Goal: Information Seeking & Learning: Learn about a topic

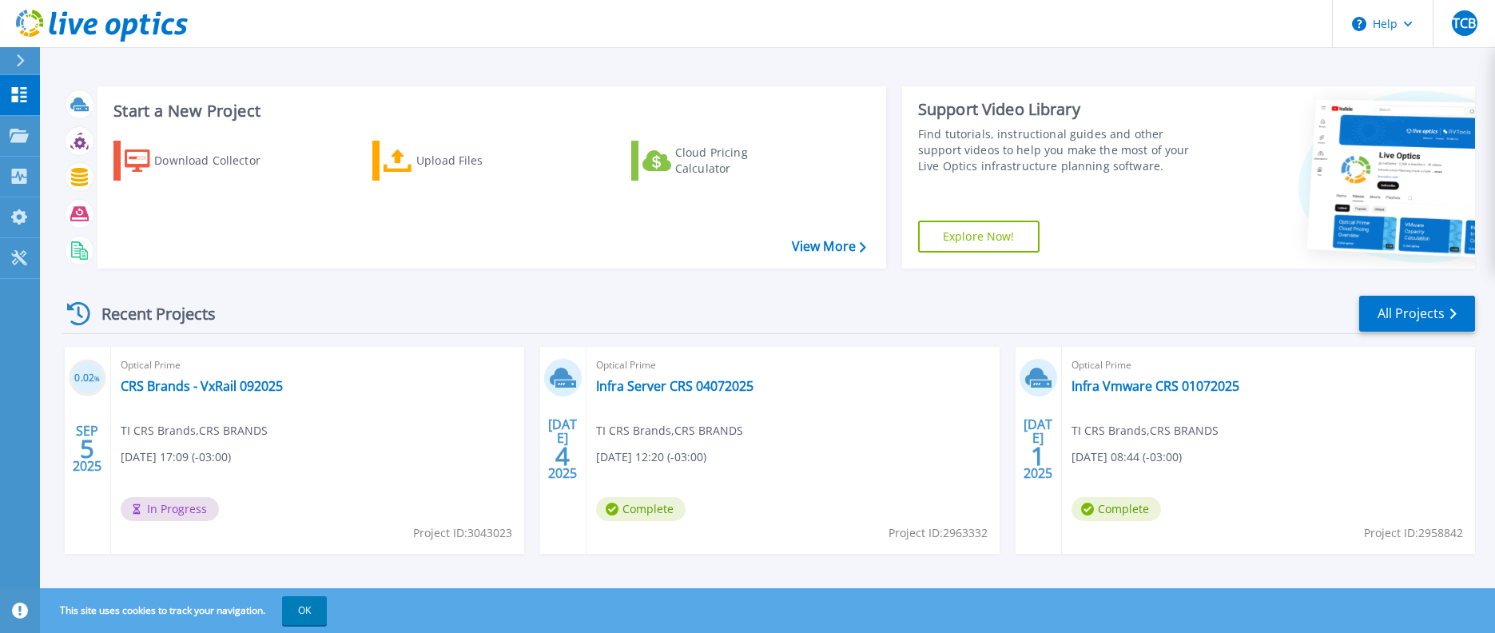
scroll to position [14, 0]
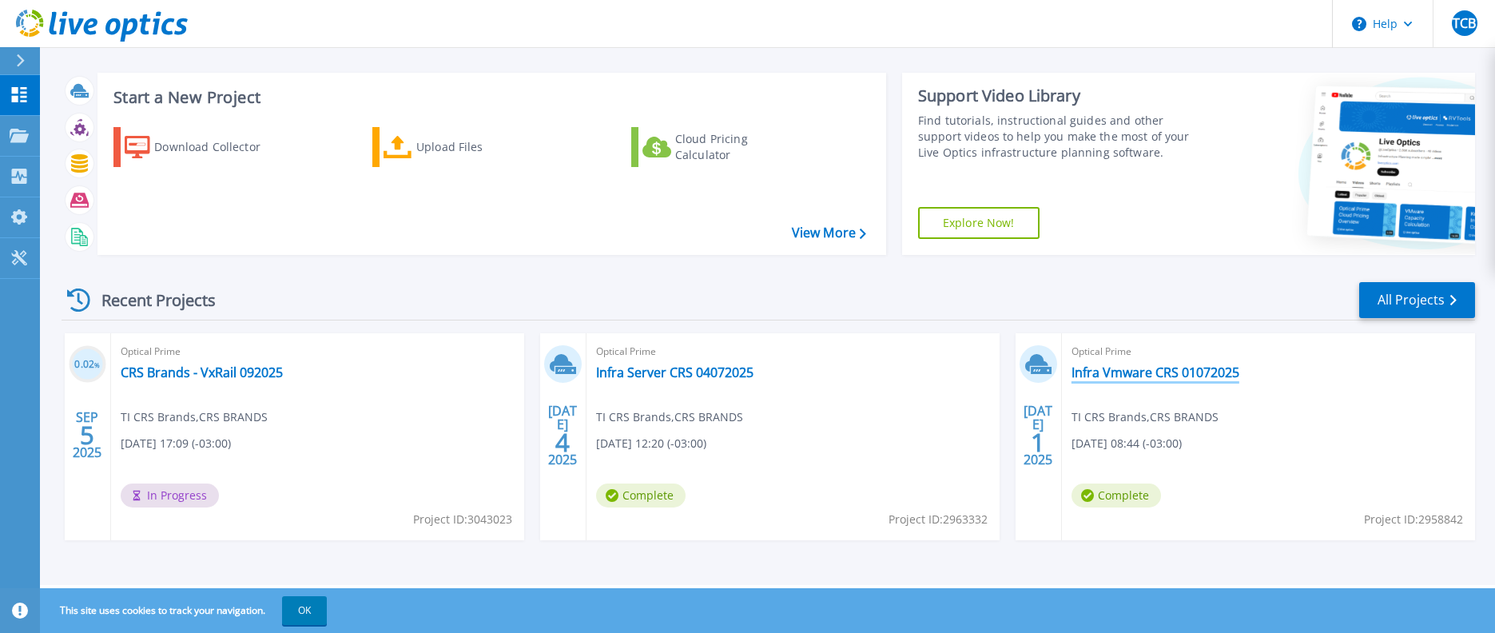
click at [1129, 369] on link "Infra Vmware CRS 01072025" at bounding box center [1156, 372] width 168 height 16
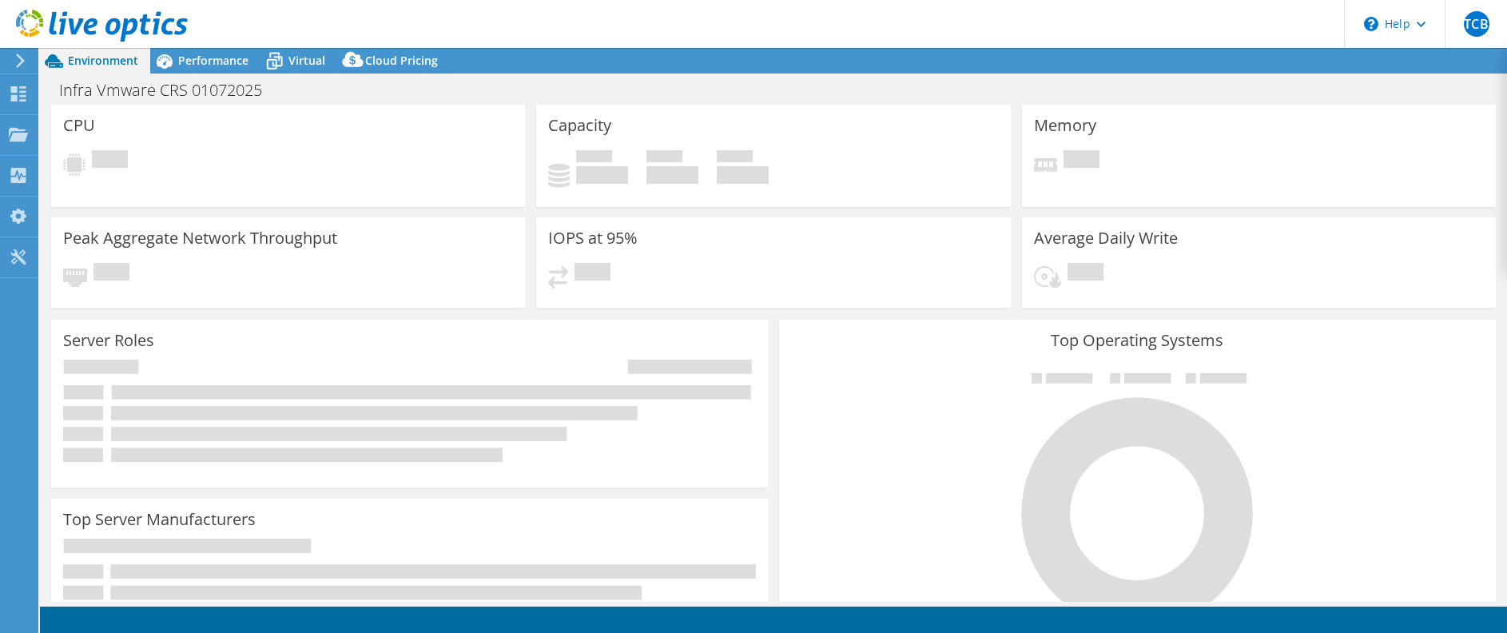
select select "USEast"
select select "BRL"
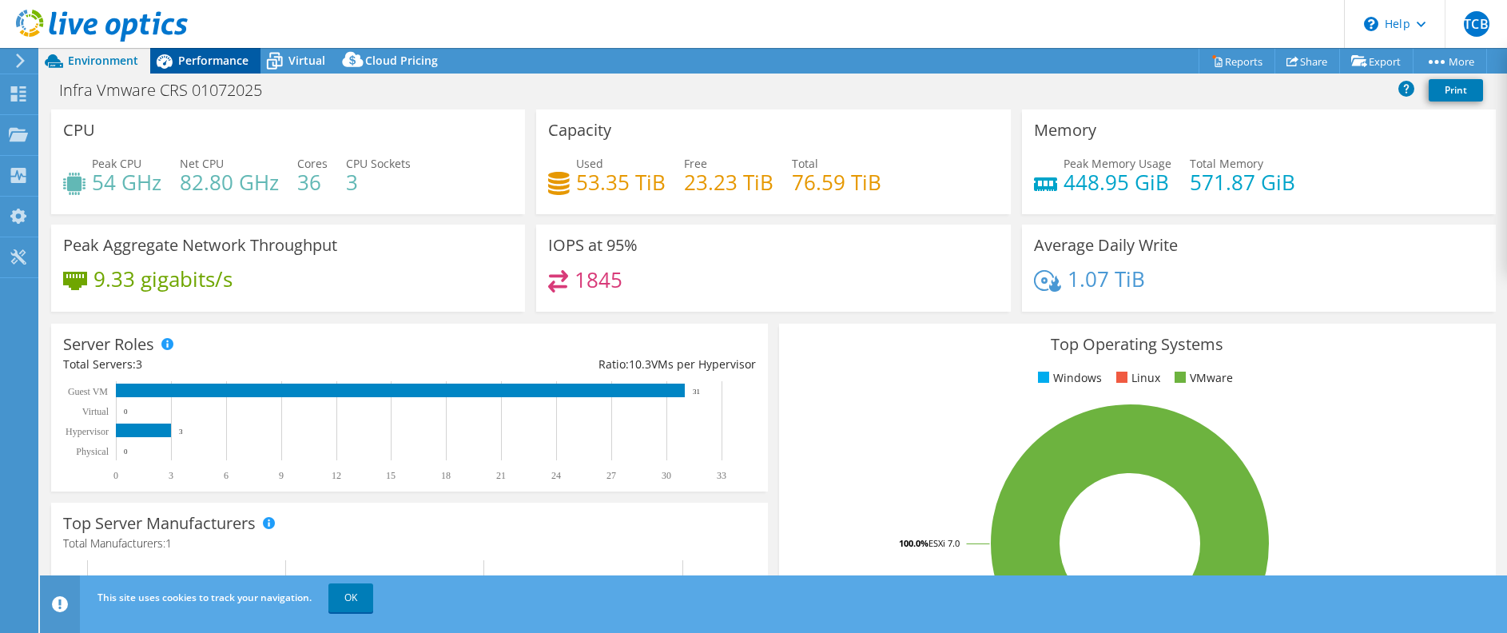
click at [218, 65] on span "Performance" at bounding box center [213, 60] width 70 height 15
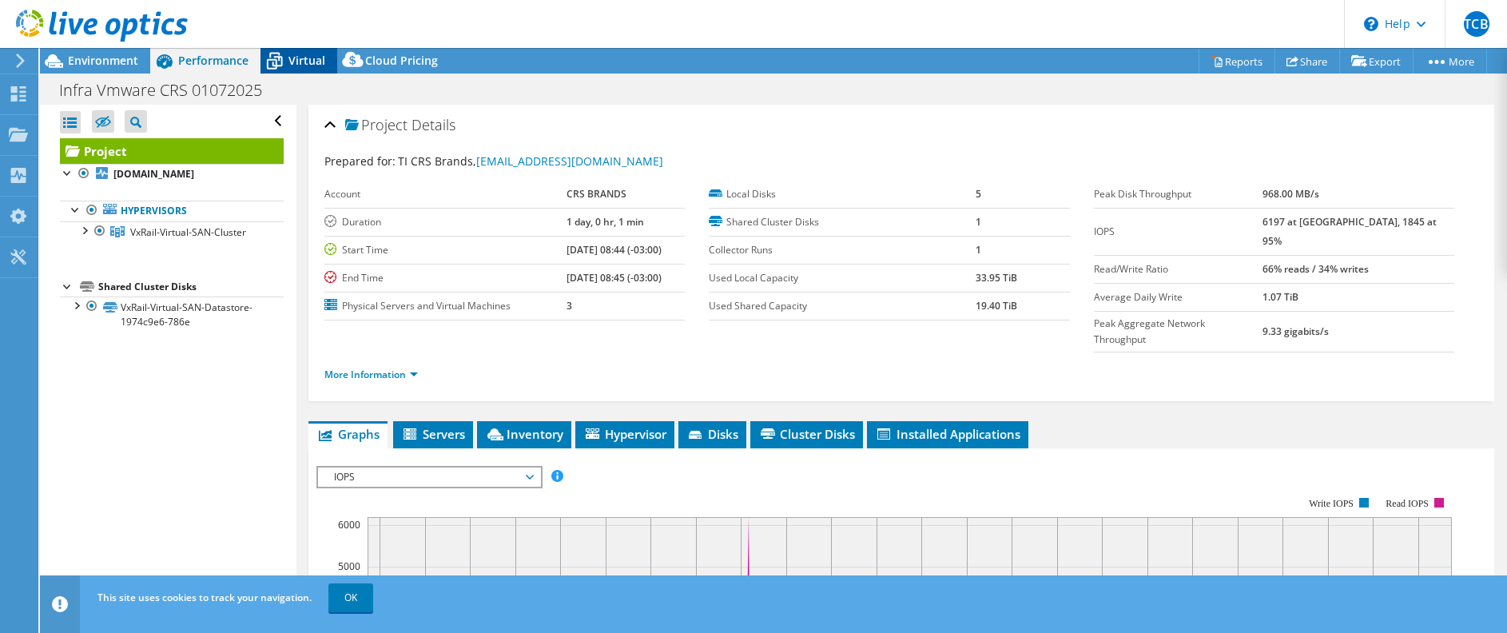
click at [284, 62] on icon at bounding box center [275, 61] width 28 height 28
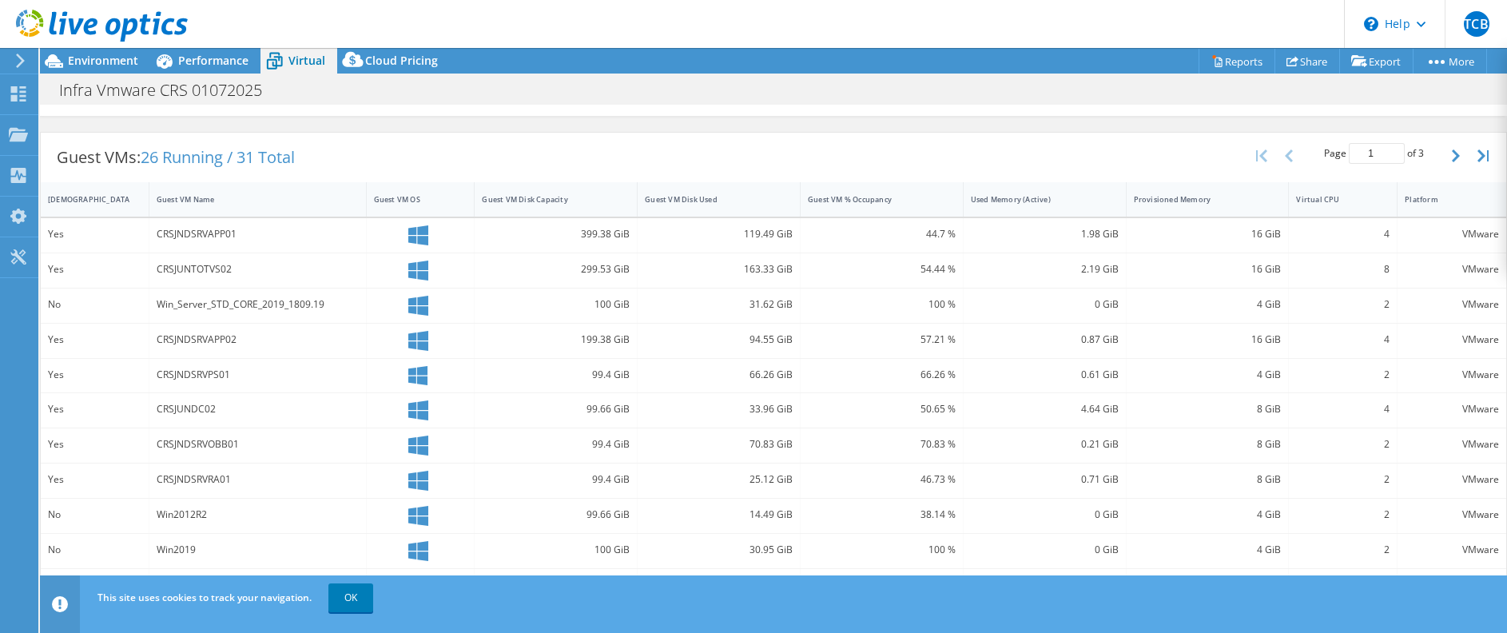
scroll to position [207, 0]
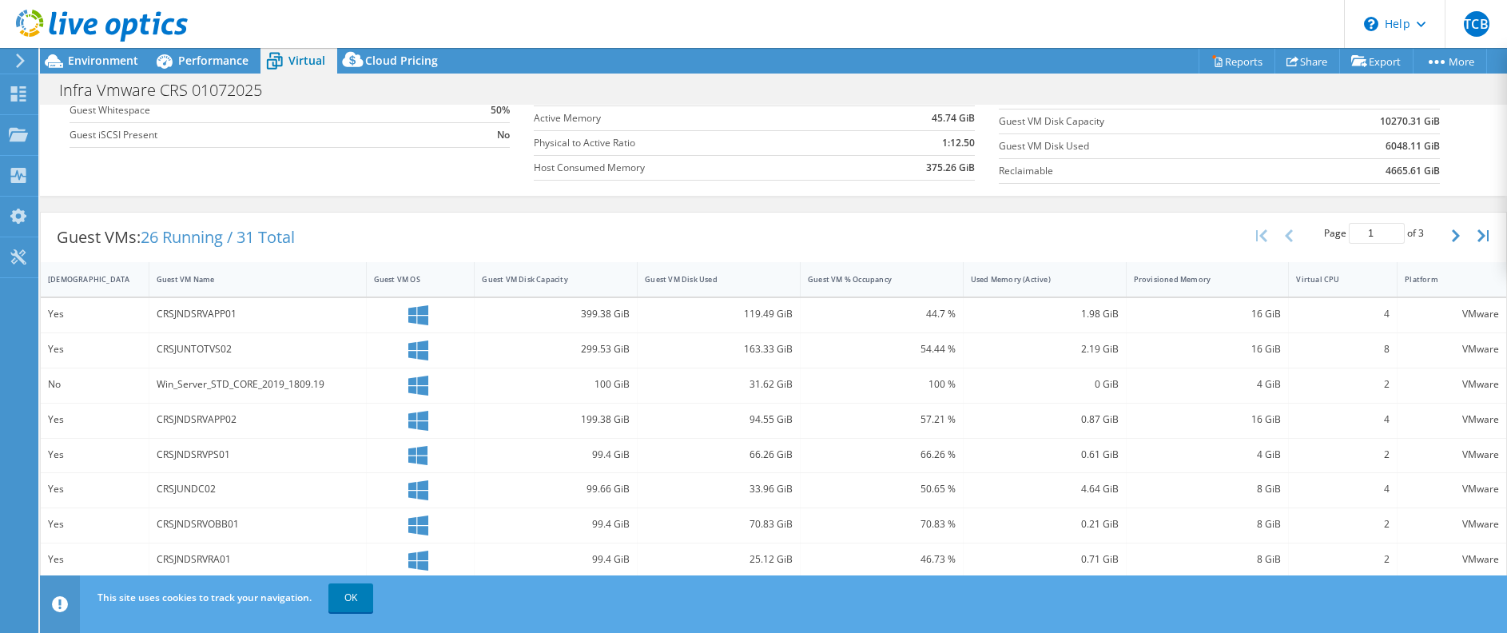
click at [210, 47] on header "TCB End User TI CRS Brands ticereser@crsbrands.com.br CRS BRANDS My Profile Log…" at bounding box center [753, 24] width 1507 height 48
click at [298, 60] on span "Virtual" at bounding box center [306, 60] width 37 height 15
click at [197, 62] on span "Performance" at bounding box center [213, 60] width 70 height 15
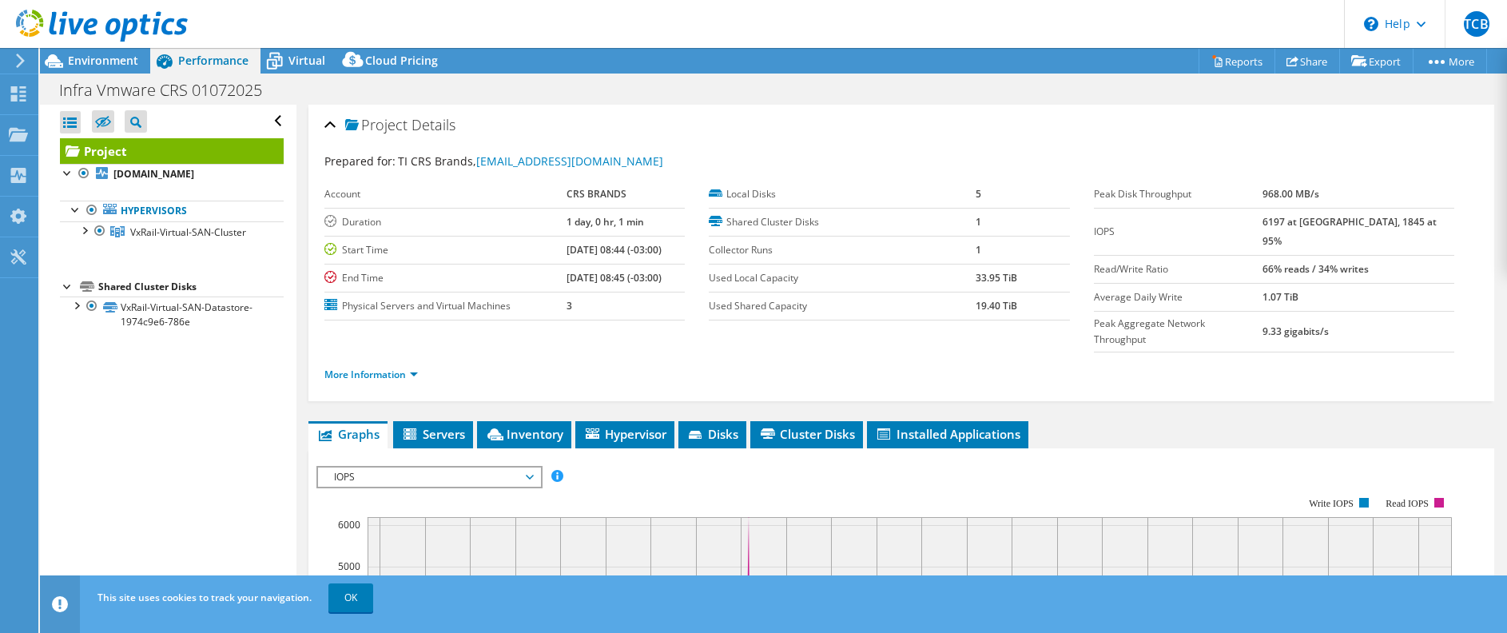
scroll to position [0, 0]
click at [140, 58] on div "Environment" at bounding box center [95, 61] width 110 height 26
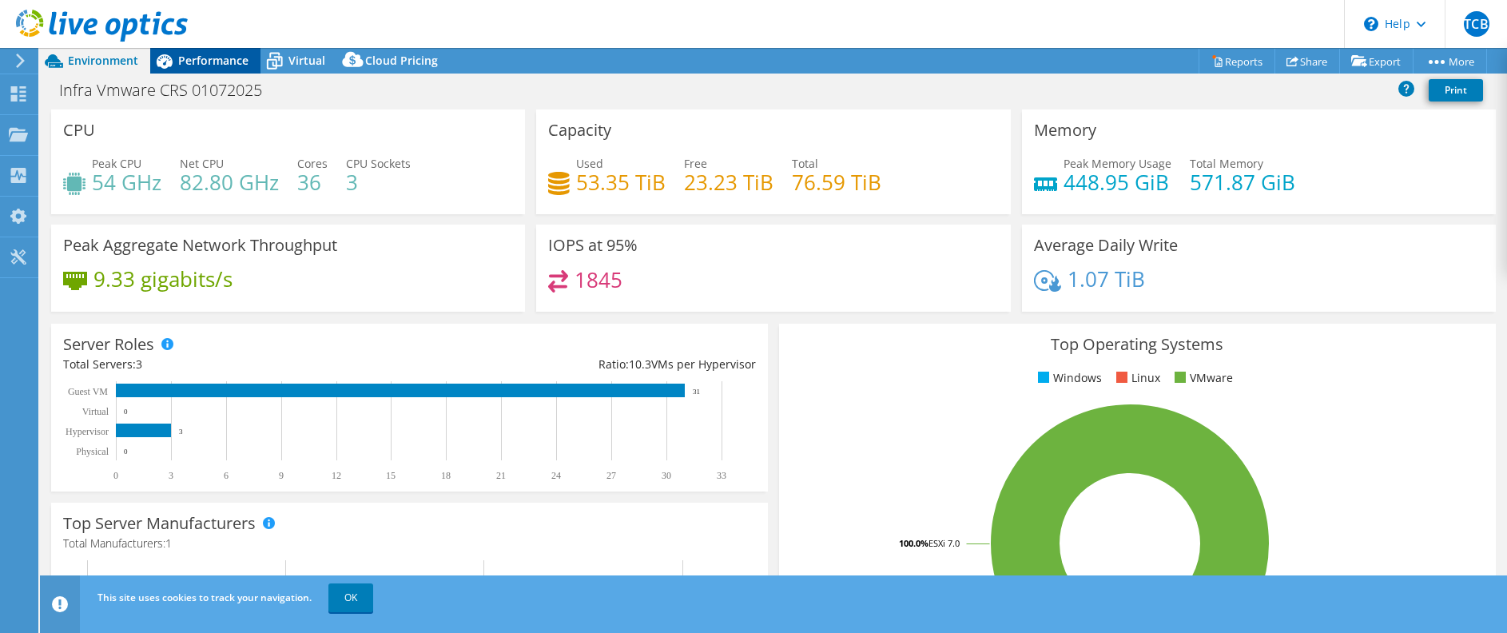
click at [213, 58] on span "Performance" at bounding box center [213, 60] width 70 height 15
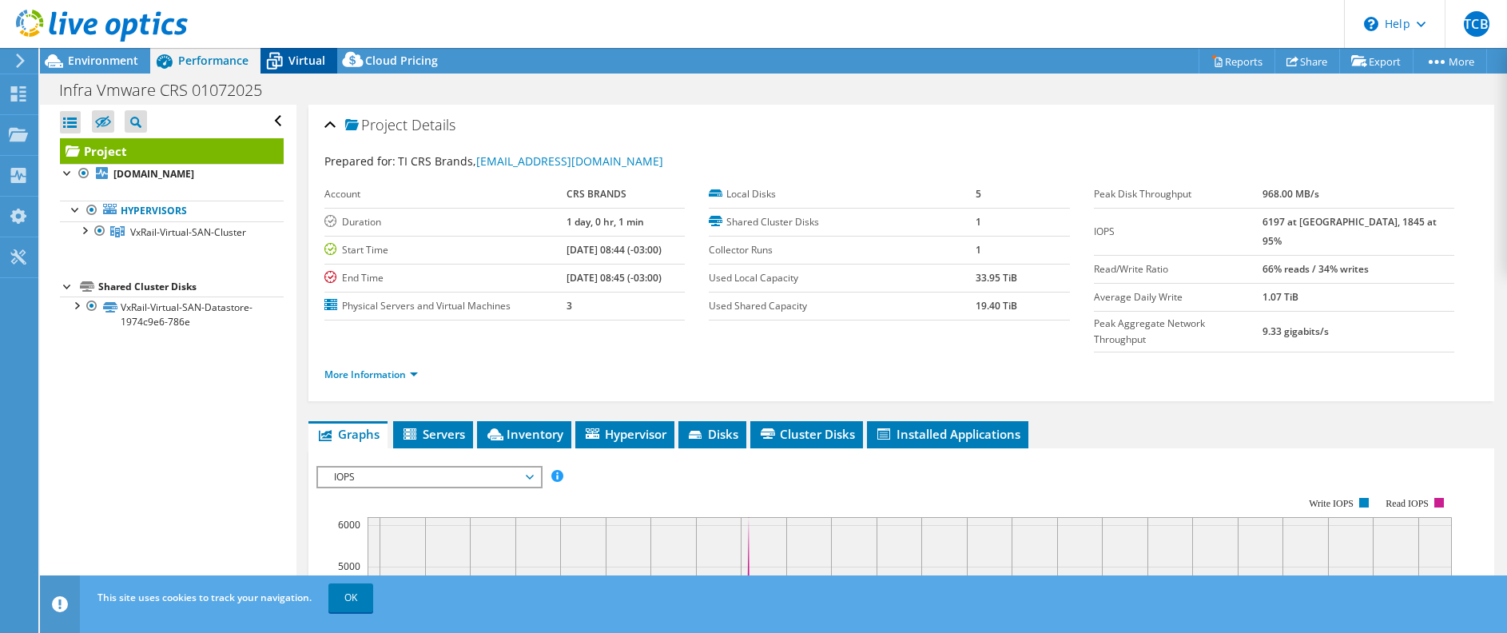
click at [282, 58] on icon at bounding box center [275, 61] width 28 height 28
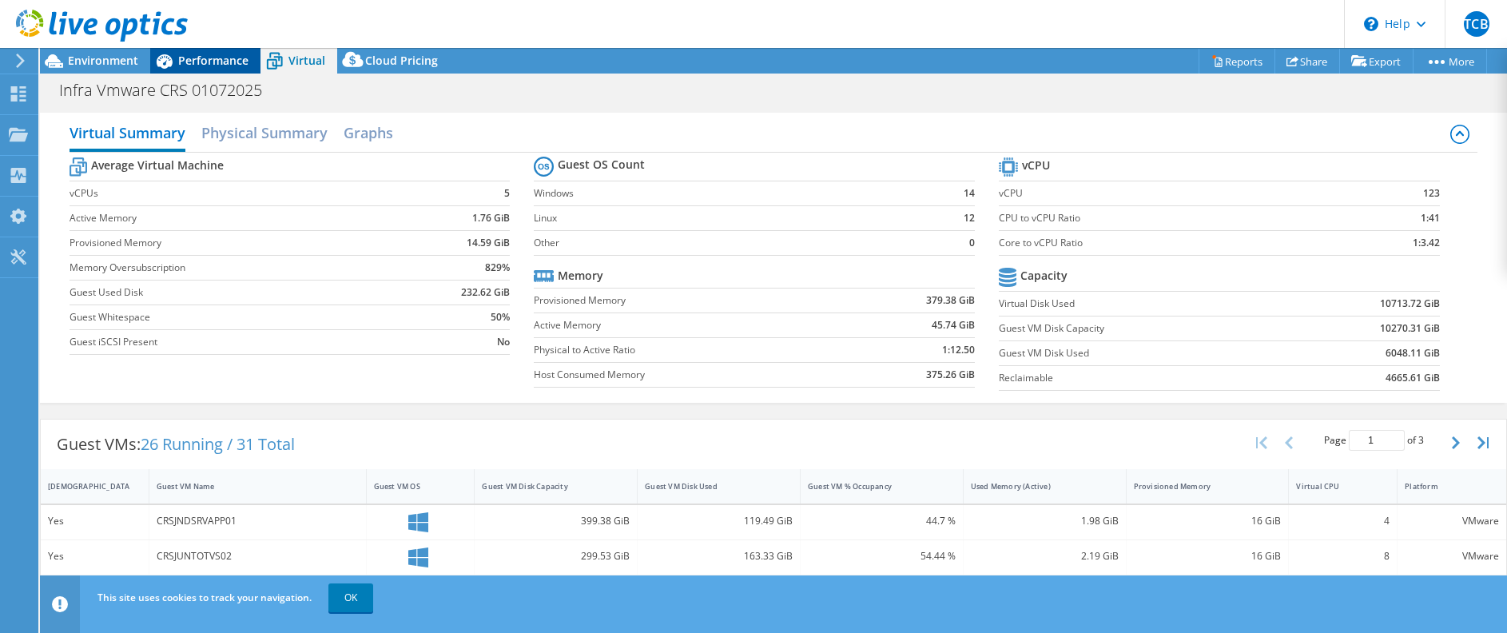
click at [235, 57] on span "Performance" at bounding box center [213, 60] width 70 height 15
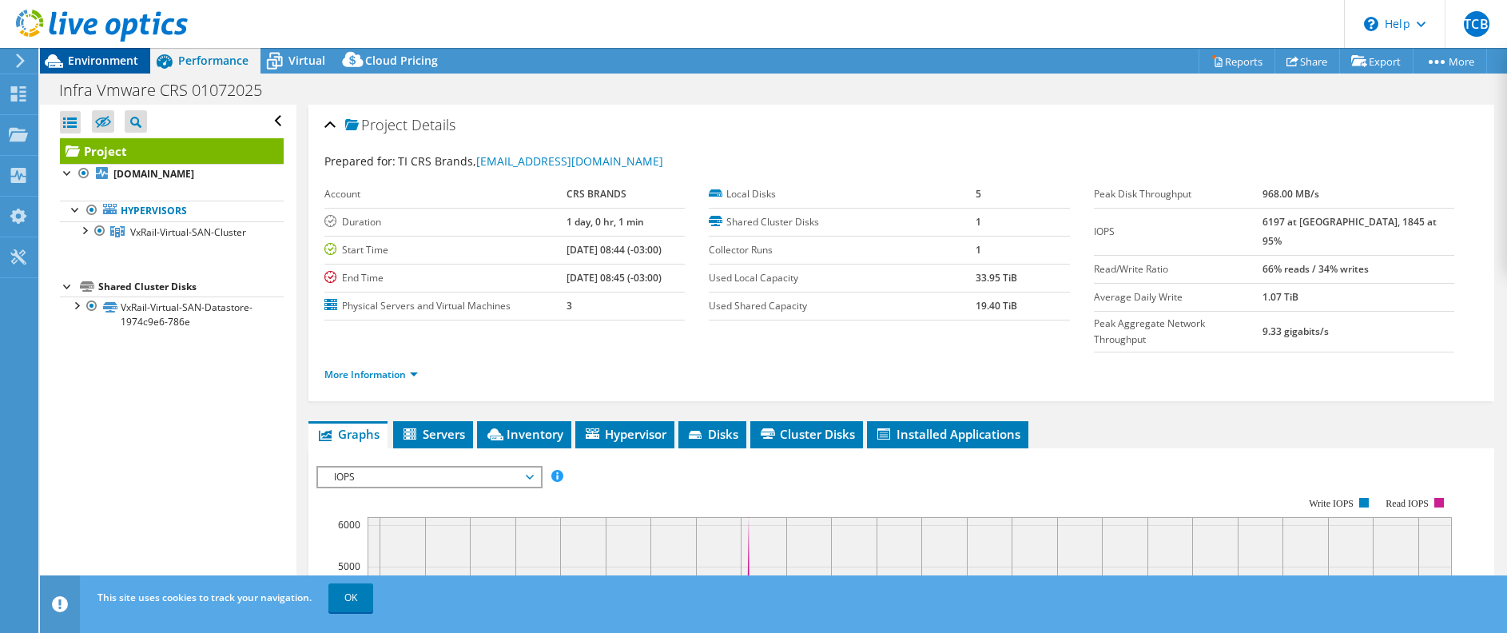
click at [77, 58] on span "Environment" at bounding box center [103, 60] width 70 height 15
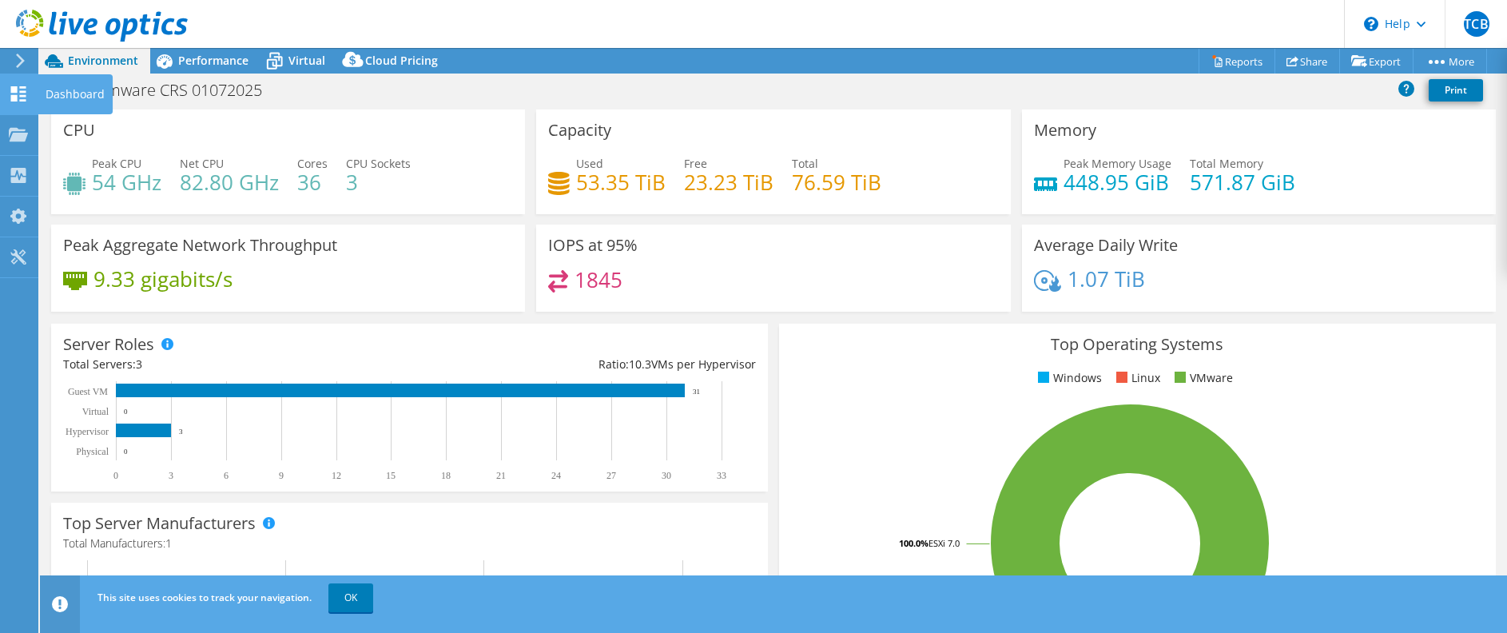
click at [22, 90] on icon at bounding box center [18, 93] width 19 height 15
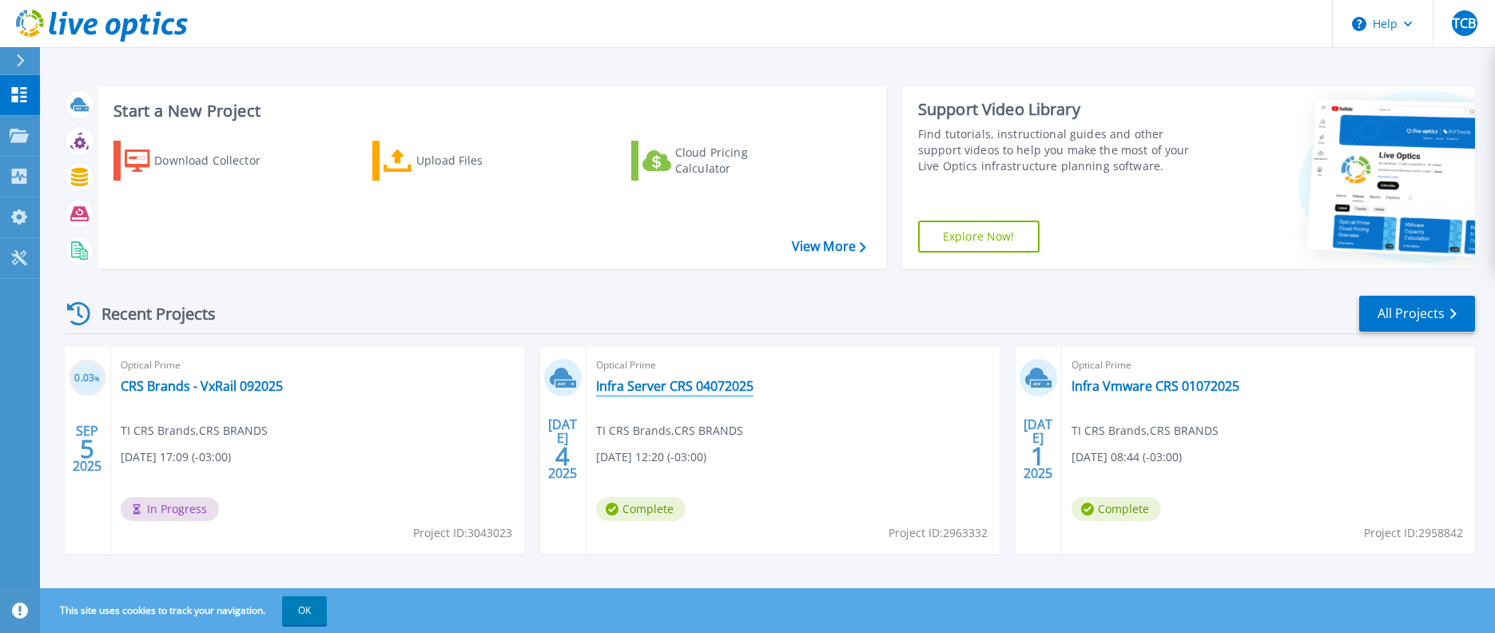
click at [694, 386] on link "Infra Server CRS 04072025" at bounding box center [674, 386] width 157 height 16
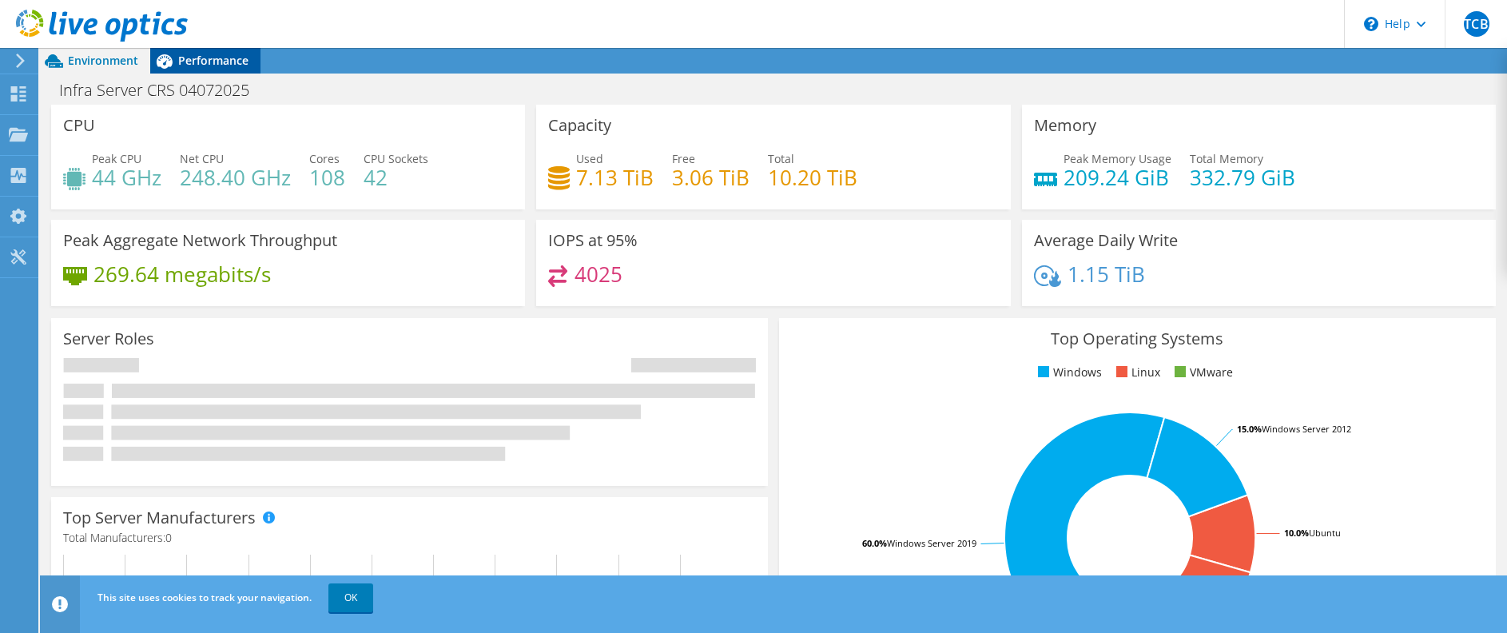
click at [194, 66] on span "Performance" at bounding box center [213, 60] width 70 height 15
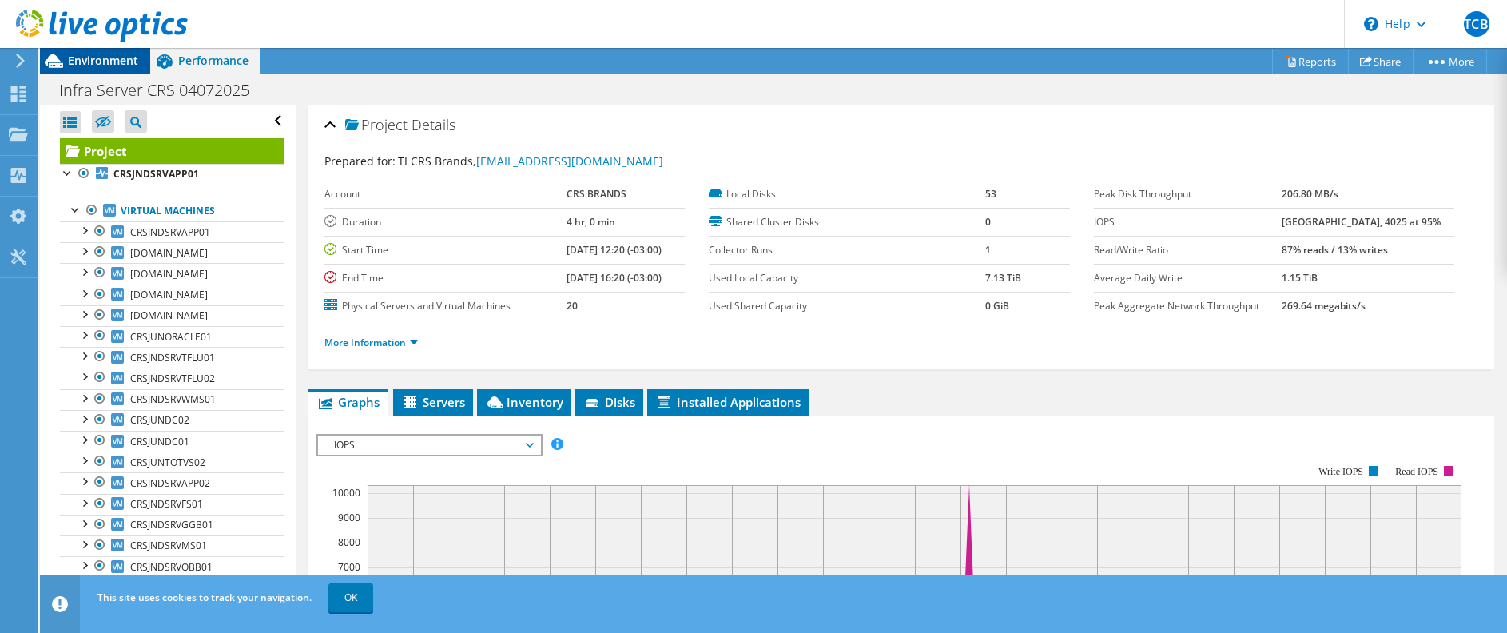
click at [121, 69] on div "Environment" at bounding box center [95, 61] width 110 height 26
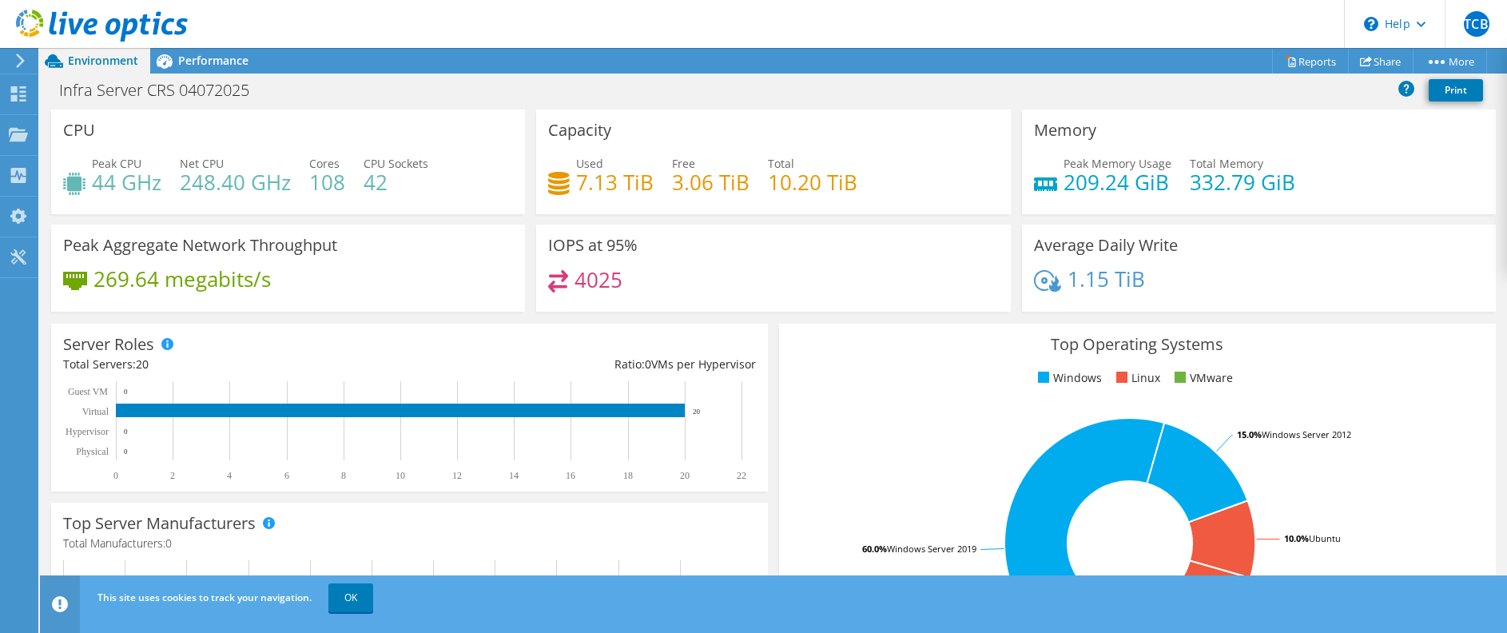
click at [19, 57] on use at bounding box center [20, 61] width 9 height 14
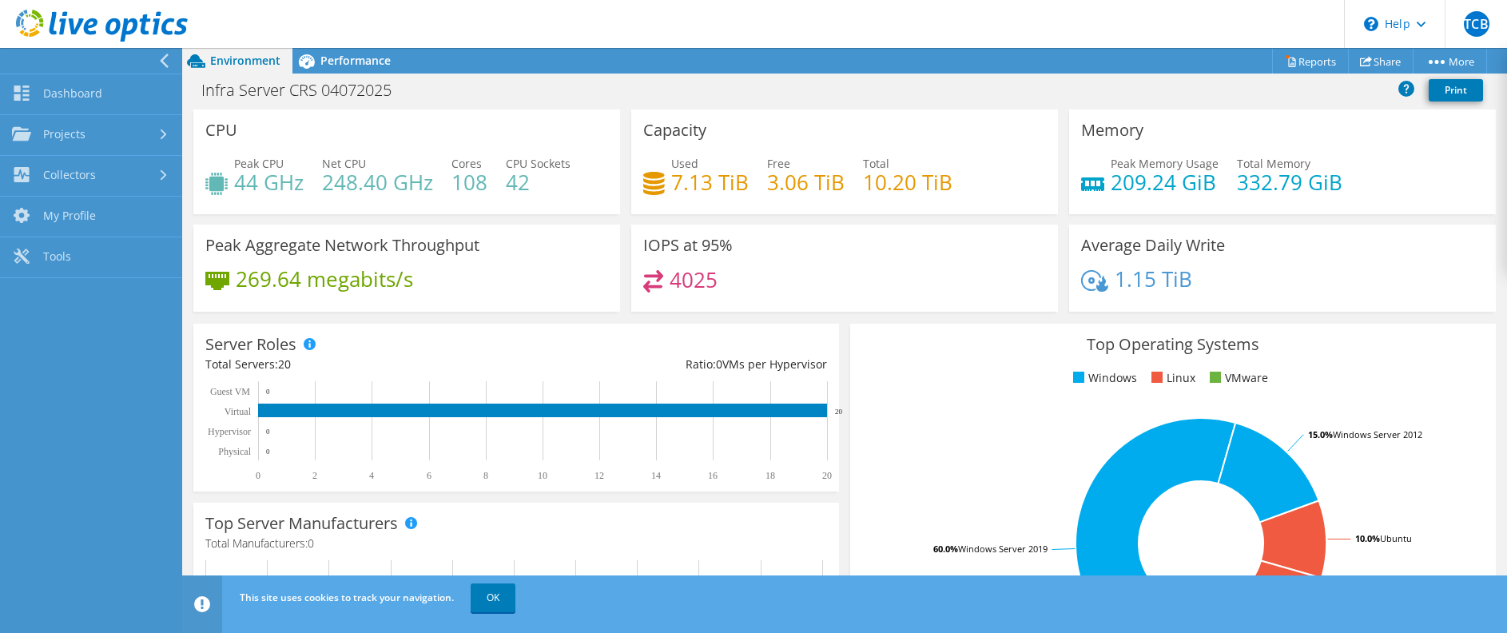
click at [169, 58] on icon at bounding box center [164, 61] width 12 height 14
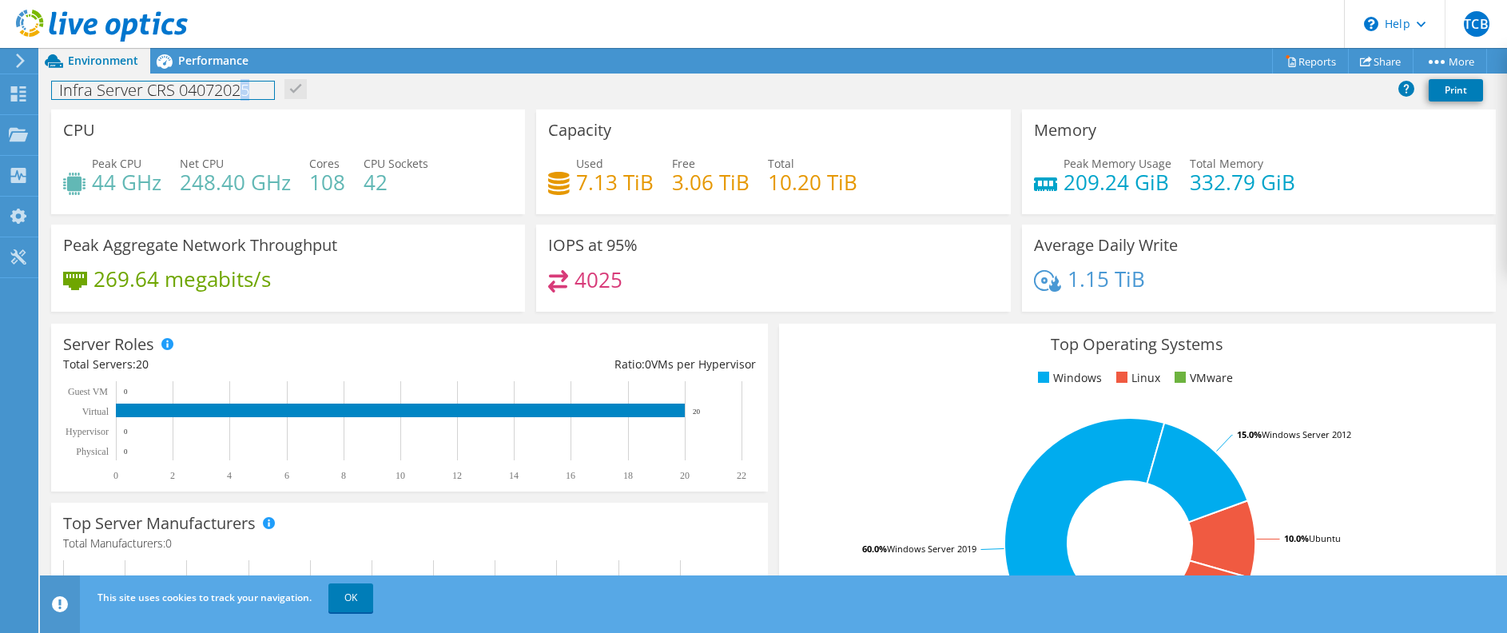
drag, startPoint x: 260, startPoint y: 88, endPoint x: 117, endPoint y: 69, distance: 144.3
click at [237, 88] on h1 "Infra Server CRS 04072025" at bounding box center [163, 91] width 222 height 18
click at [24, 67] on icon at bounding box center [20, 61] width 12 height 14
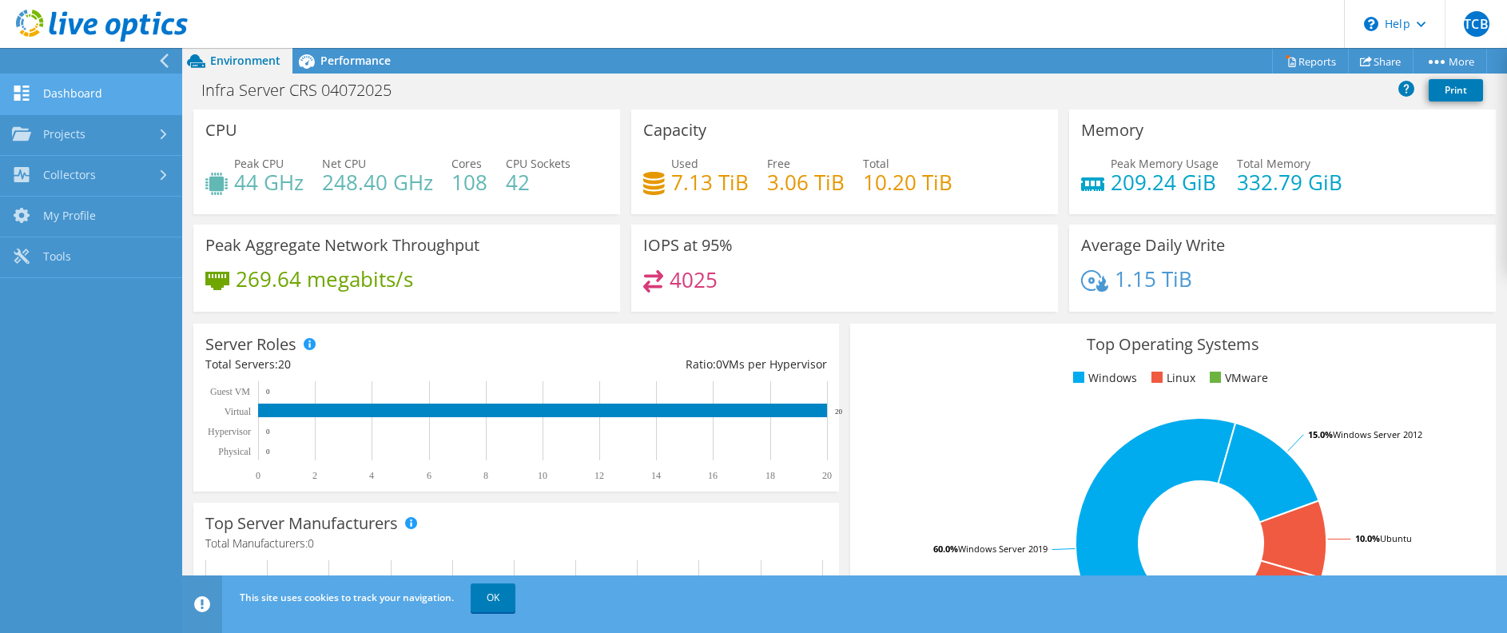
click at [42, 94] on link "Dashboard" at bounding box center [91, 94] width 182 height 41
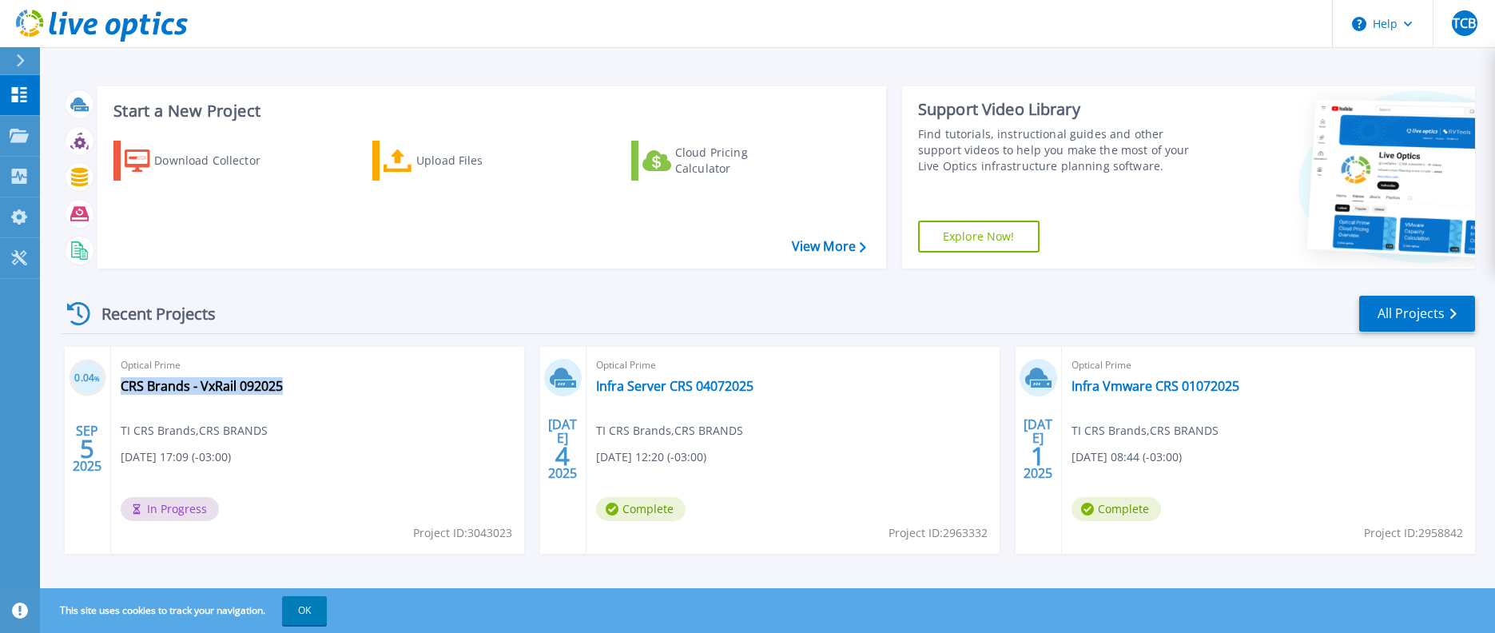
drag, startPoint x: 290, startPoint y: 388, endPoint x: 119, endPoint y: 392, distance: 171.1
click at [119, 392] on div "Optical Prime CRS Brands - VxRail 092025 TI CRS Brands , CRS BRANDS [DATE] 17:0…" at bounding box center [317, 450] width 413 height 207
copy link "CRS Brands - VxRail 092025"
